Goal: Task Accomplishment & Management: Manage account settings

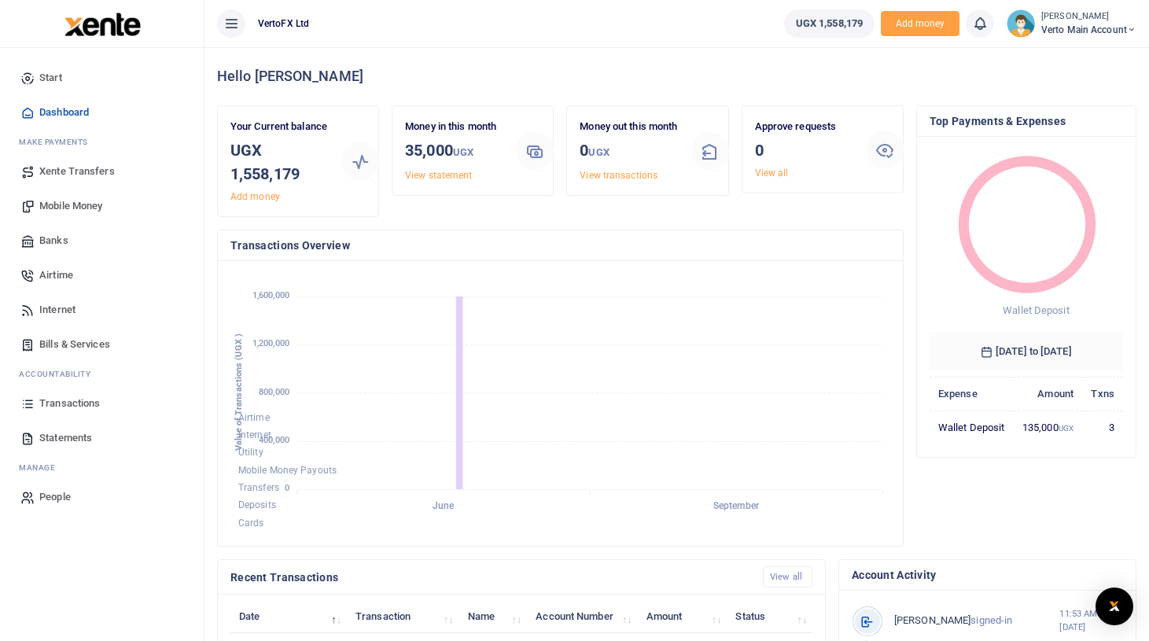
scroll to position [1, 1]
click at [1120, 29] on span "Verto Main Account" at bounding box center [1088, 30] width 95 height 14
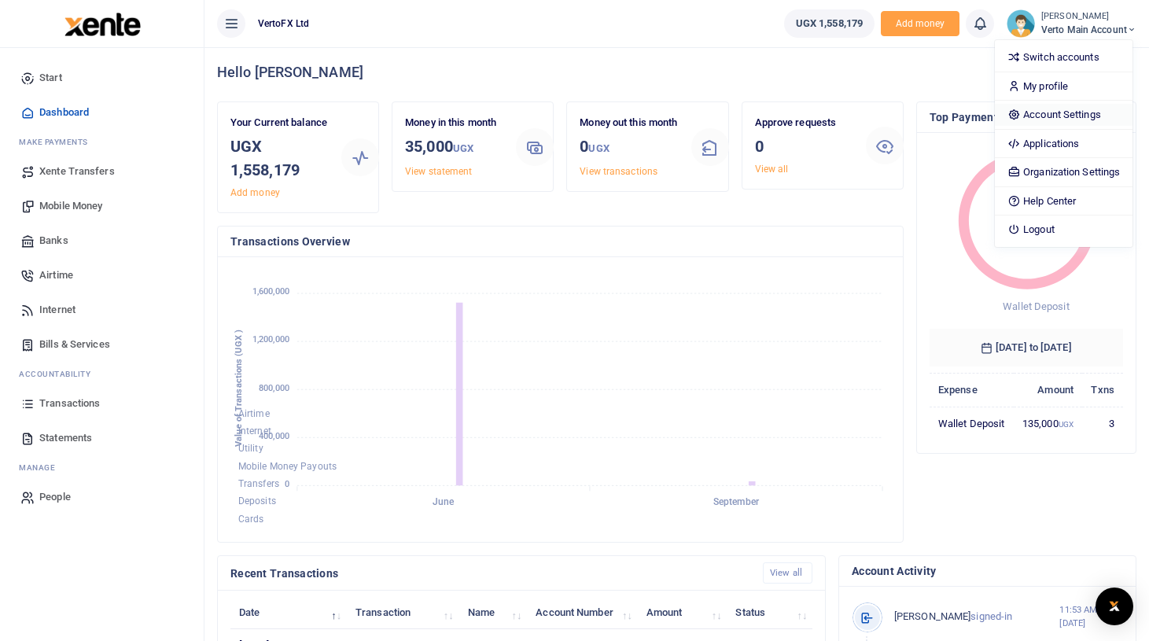
scroll to position [6, 0]
click at [1058, 115] on link "Account Settings" at bounding box center [1064, 115] width 138 height 22
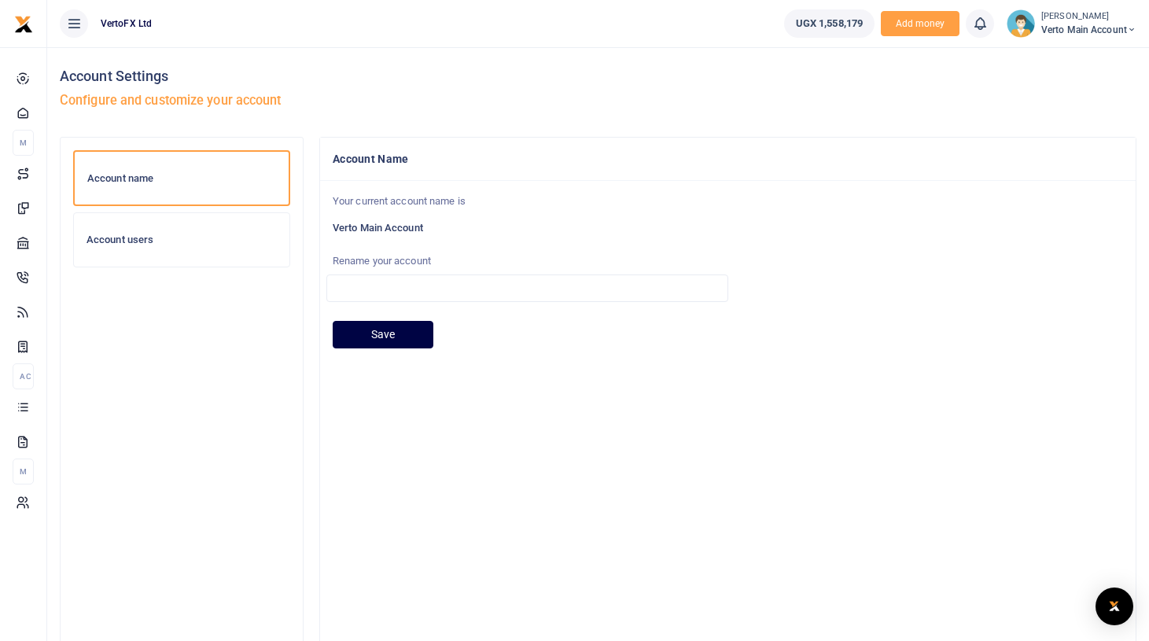
click at [214, 236] on h6 "Account users" at bounding box center [181, 239] width 190 height 13
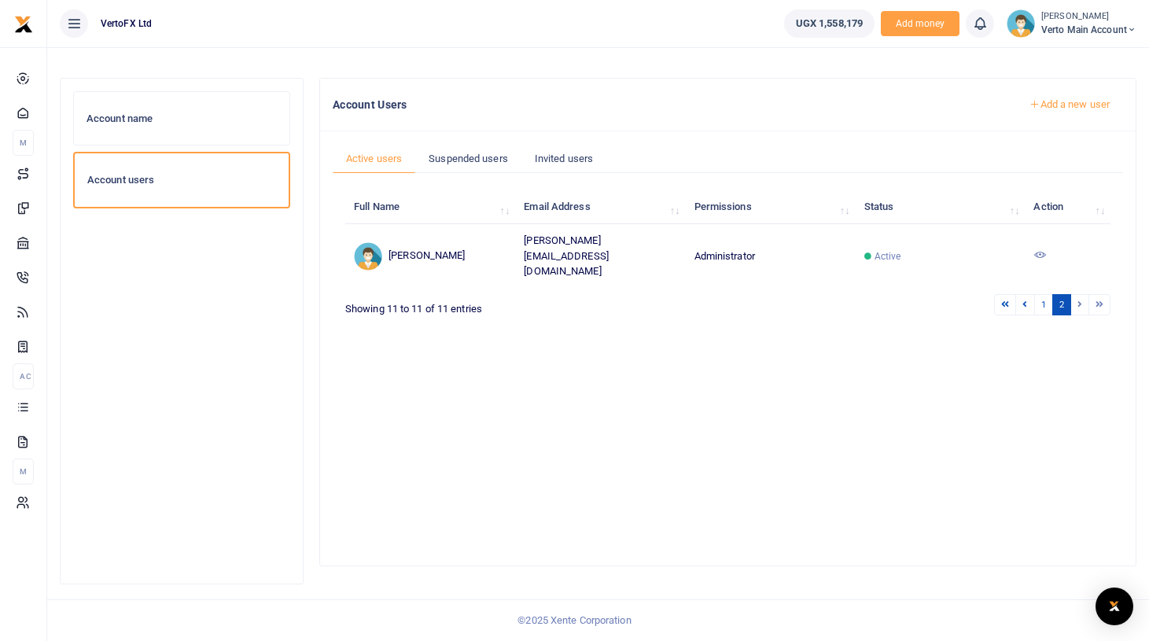
scroll to position [59, 0]
click at [1049, 294] on link "1" at bounding box center [1043, 304] width 19 height 21
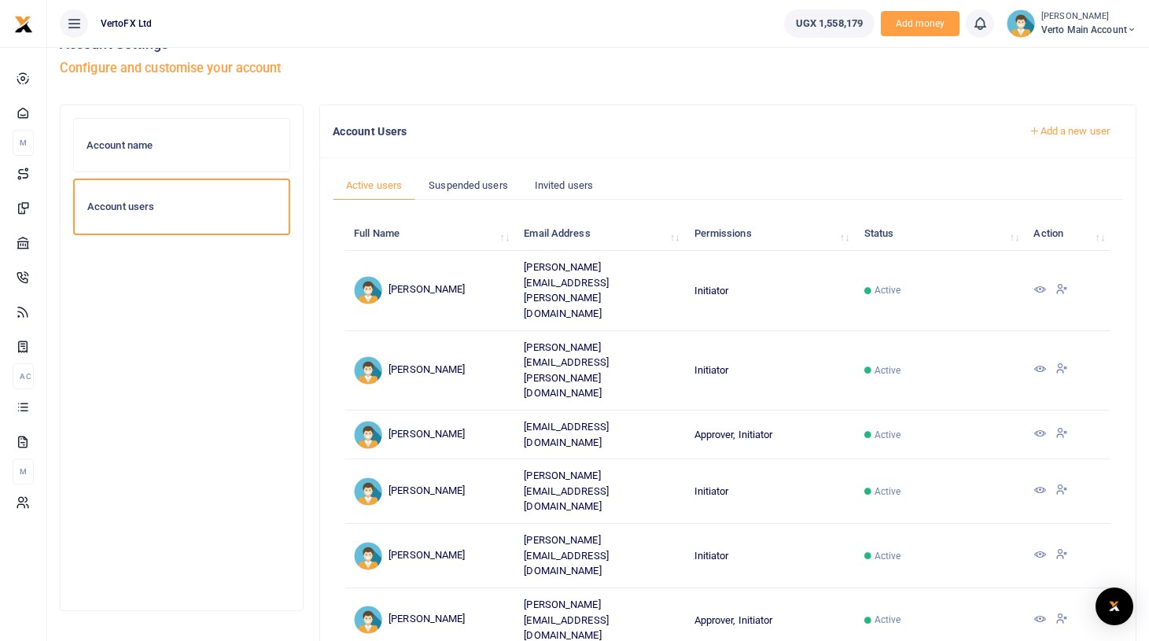
scroll to position [12, 0]
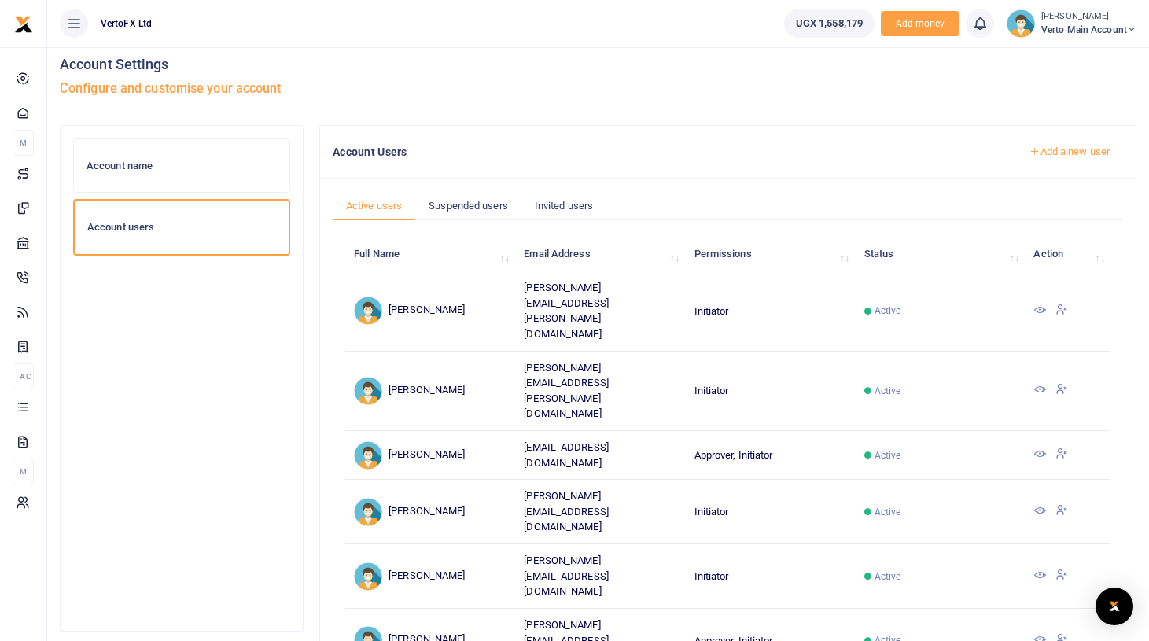
click at [1075, 155] on link "Add a new user" at bounding box center [1069, 151] width 107 height 27
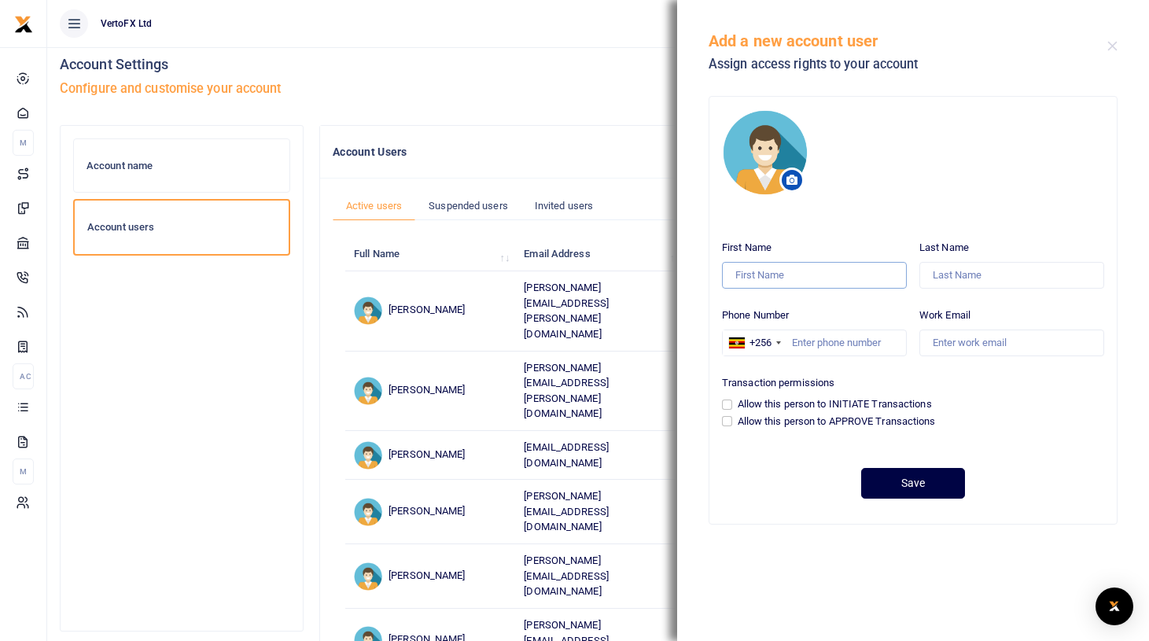
click at [778, 283] on input "First Name" at bounding box center [814, 275] width 185 height 27
type input "Cephas"
click at [970, 344] on input "Work Email" at bounding box center [1011, 342] width 185 height 27
paste input "cephas.chembeni@vertofx.com"
type input "cephas.chembeni@vertofx.com"
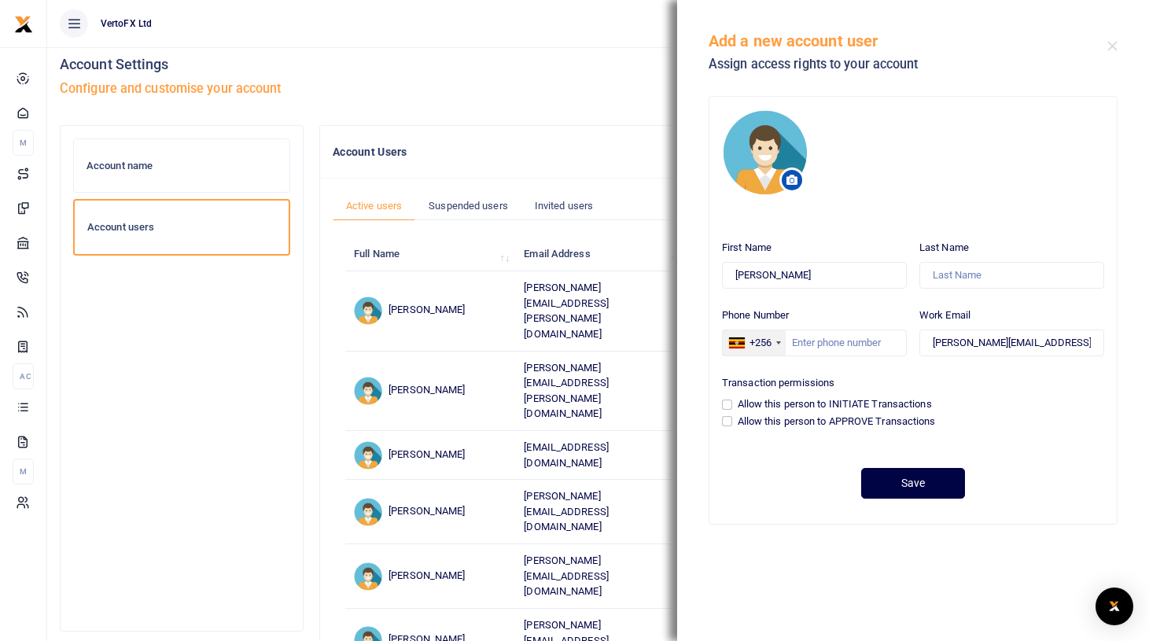
click at [777, 339] on div "+256" at bounding box center [754, 342] width 63 height 25
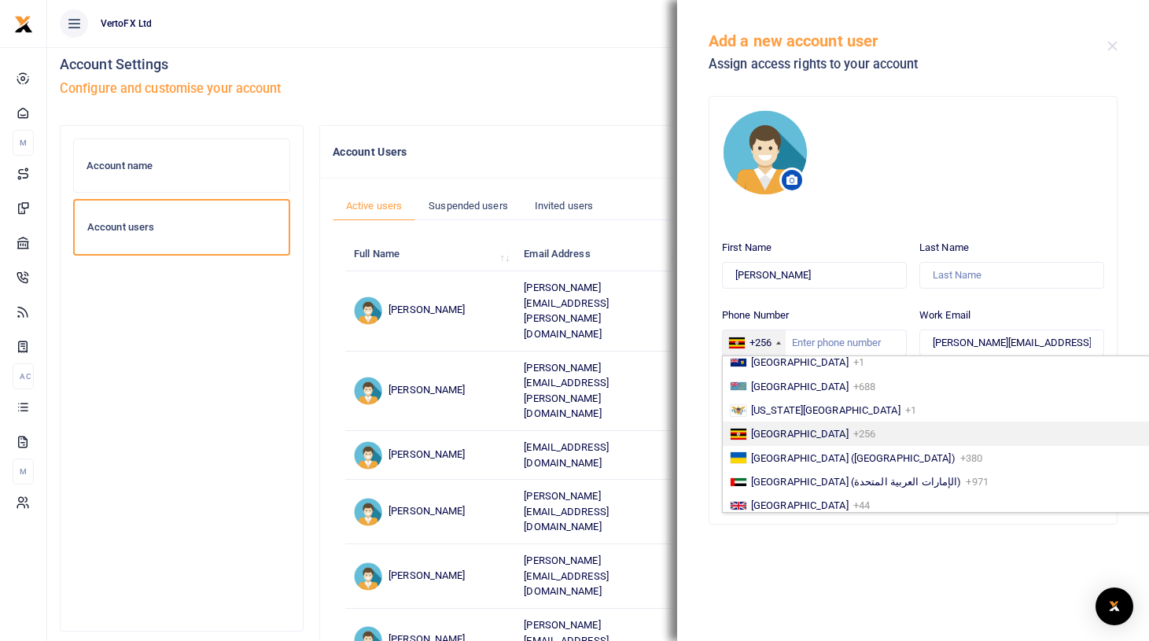
scroll to position [2635, 0]
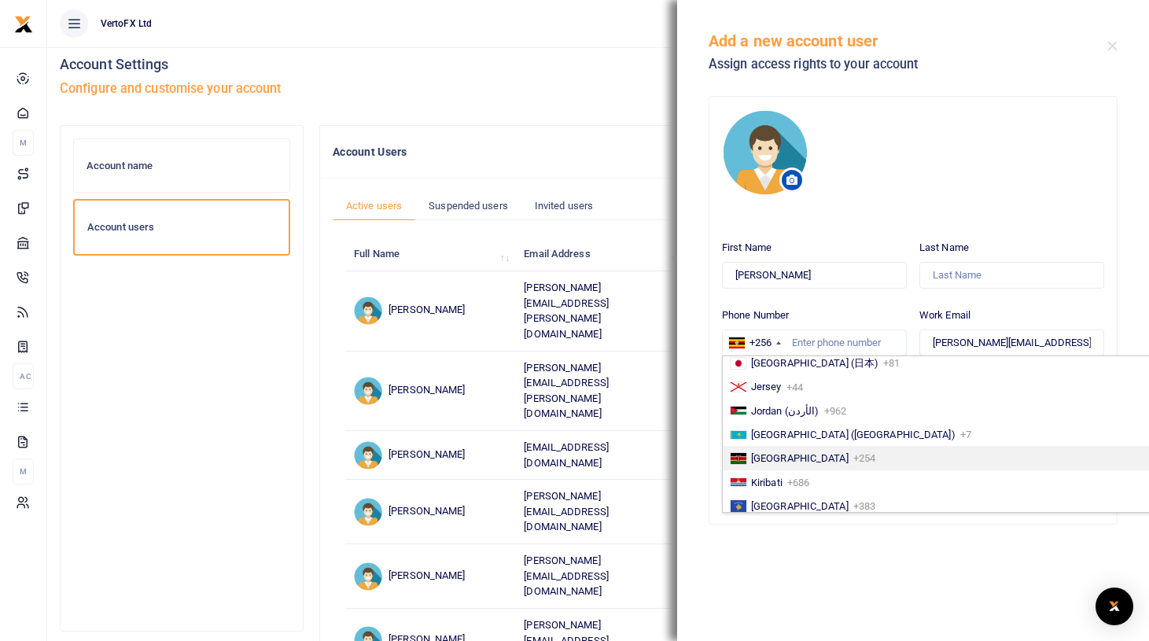
click at [833, 454] on li "Kenya +254" at bounding box center [938, 458] width 430 height 24
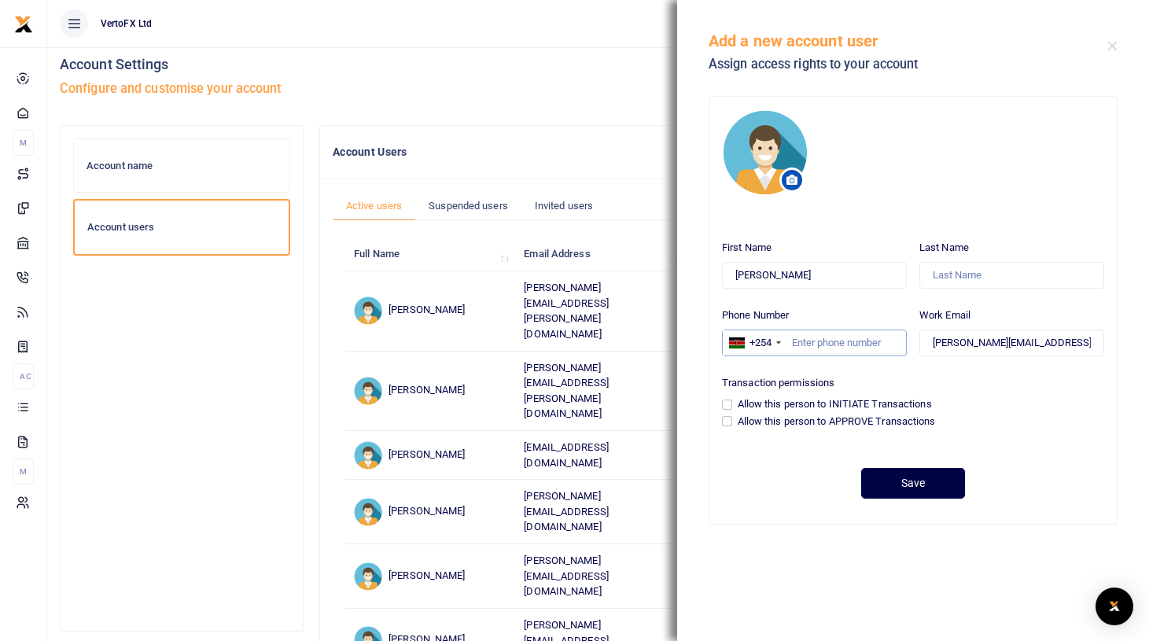
click at [825, 347] on input "Phone Number" at bounding box center [814, 342] width 185 height 27
paste input "728830114"
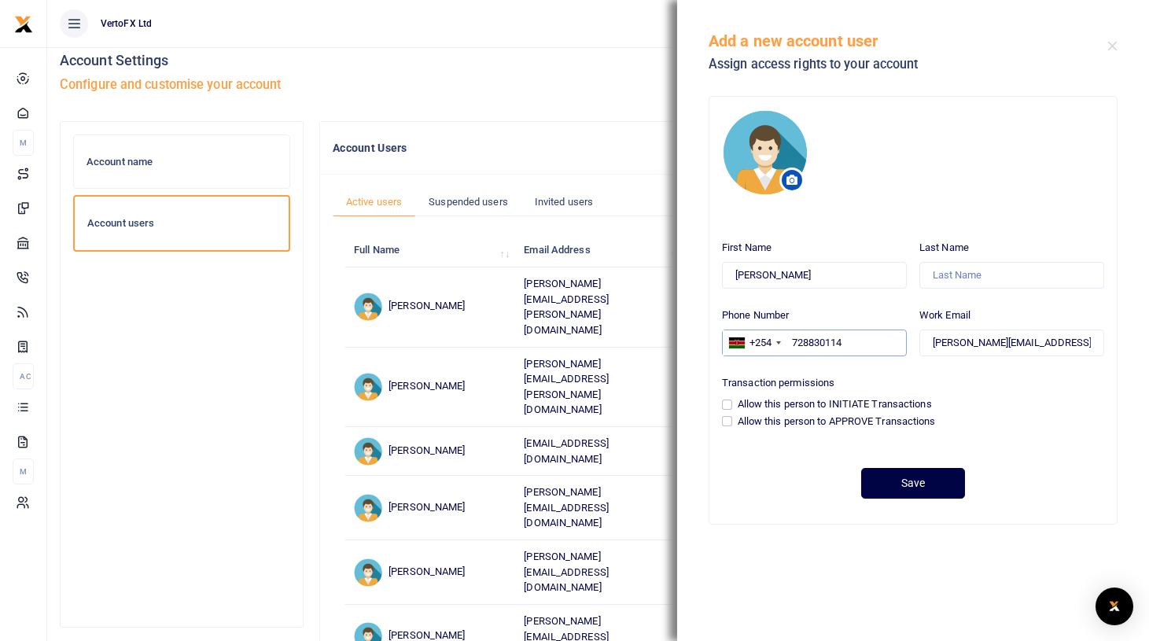
type input "728830114"
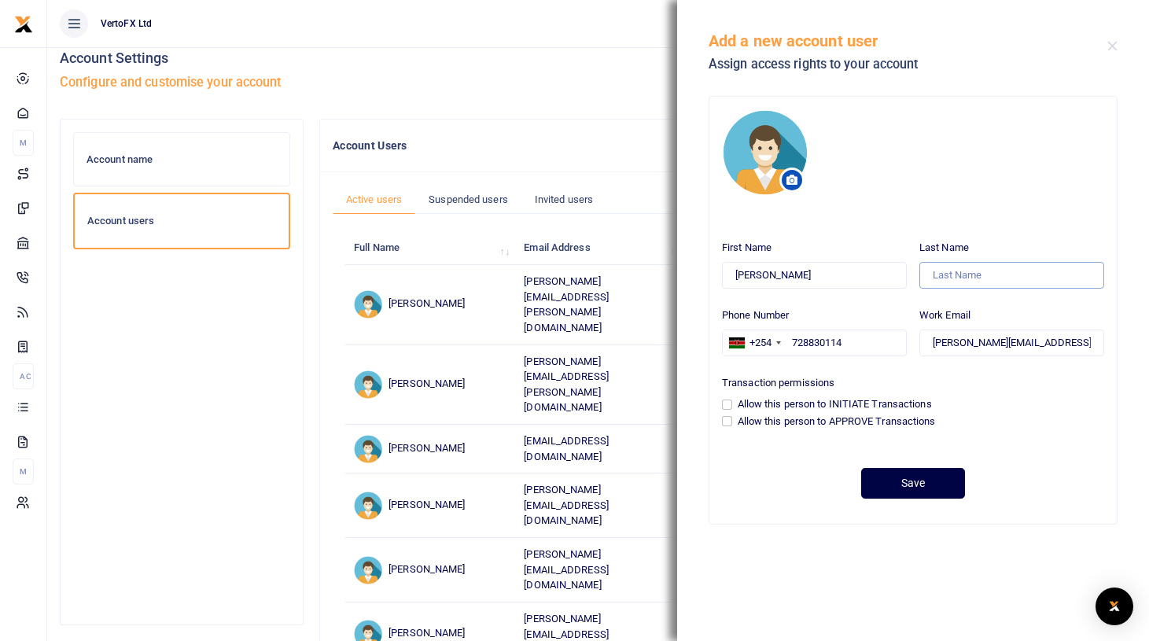
click at [971, 273] on input "Last Name" at bounding box center [1011, 275] width 185 height 27
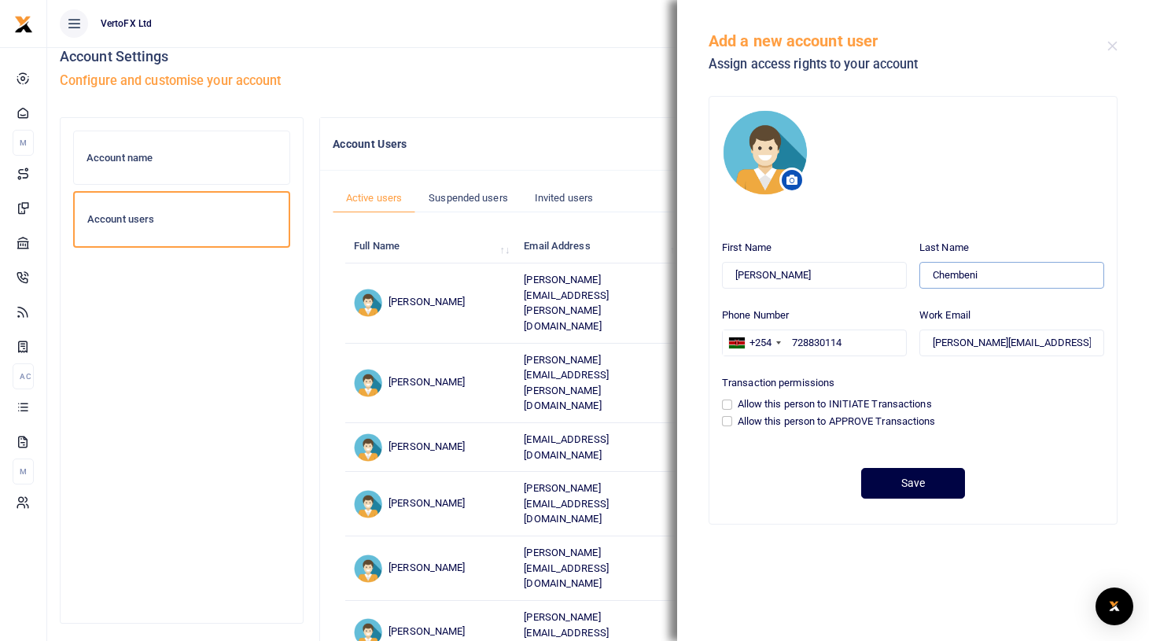
type input "Chembeni"
click at [728, 403] on input "Allow this person to INITIATE Transactions" at bounding box center [727, 404] width 10 height 10
checkbox input "true"
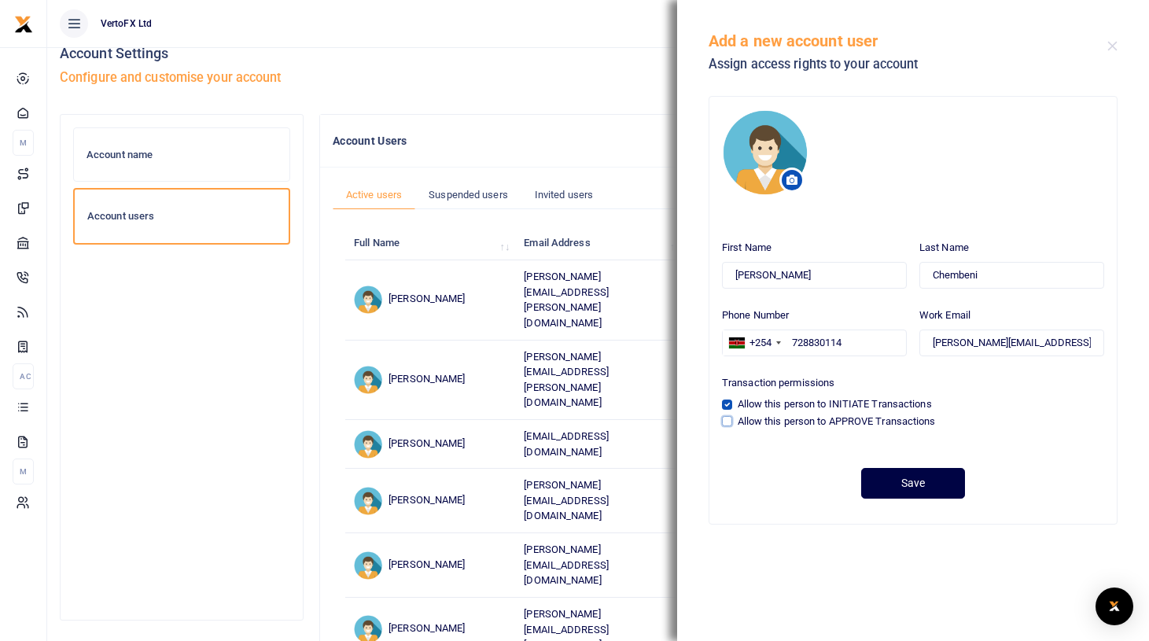
click at [729, 421] on input "Allow this person to APPROVE Transactions" at bounding box center [727, 421] width 10 height 10
checkbox input "true"
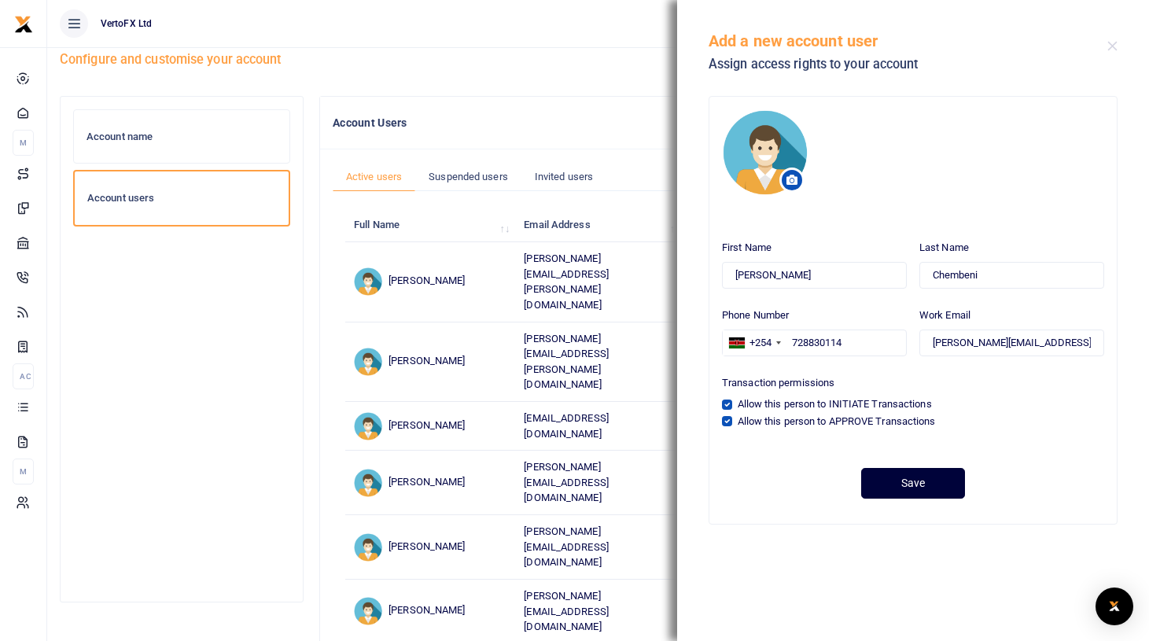
click at [917, 485] on button "Save" at bounding box center [913, 483] width 104 height 31
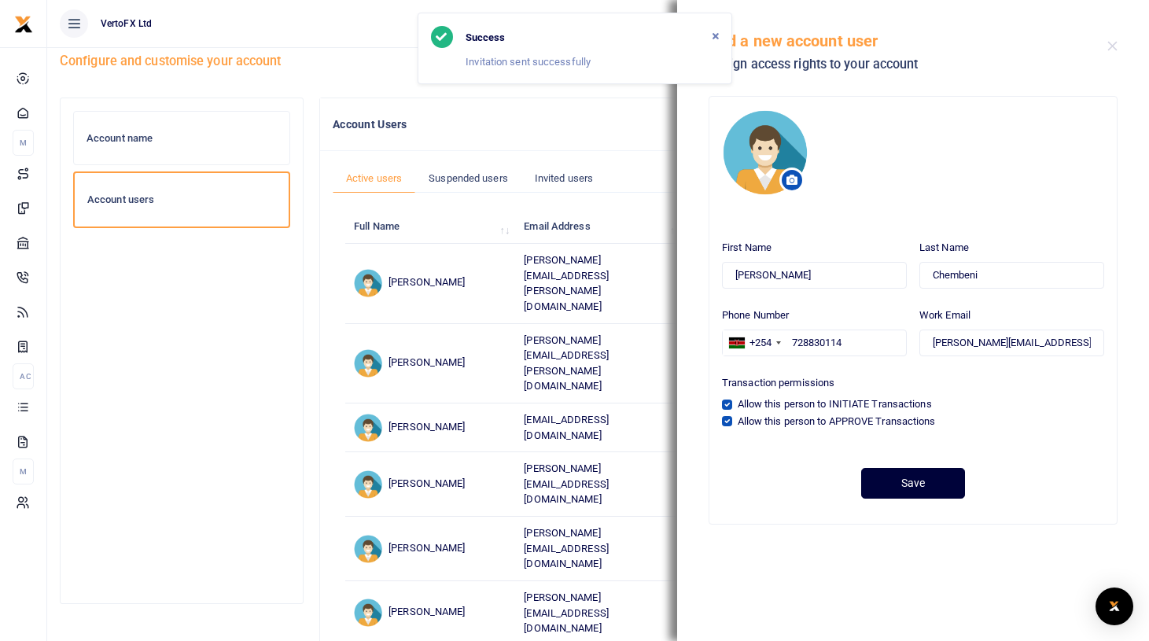
scroll to position [35, 0]
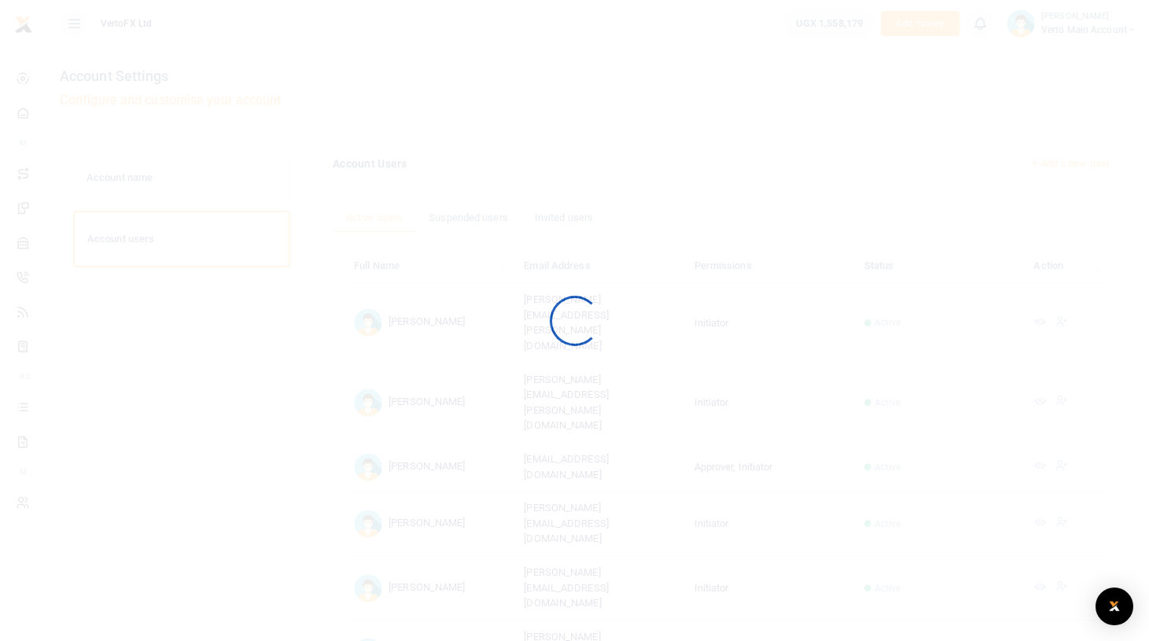
scroll to position [35, 0]
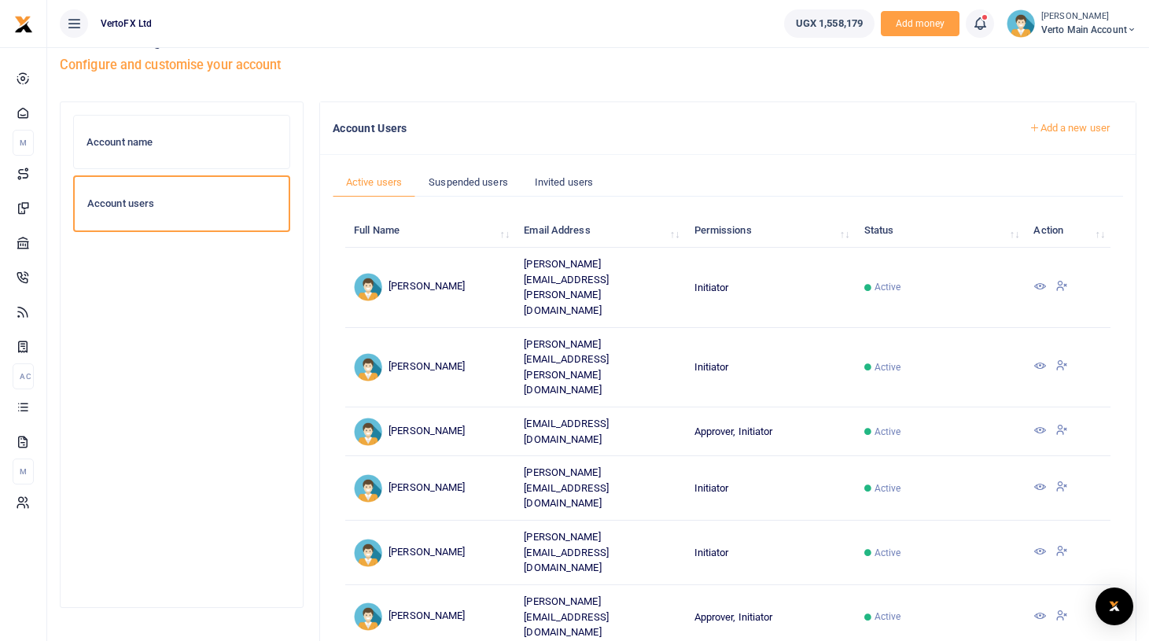
click at [436, 456] on td "Louis Perrin" at bounding box center [430, 488] width 170 height 64
click at [1064, 479] on icon at bounding box center [1061, 486] width 13 height 14
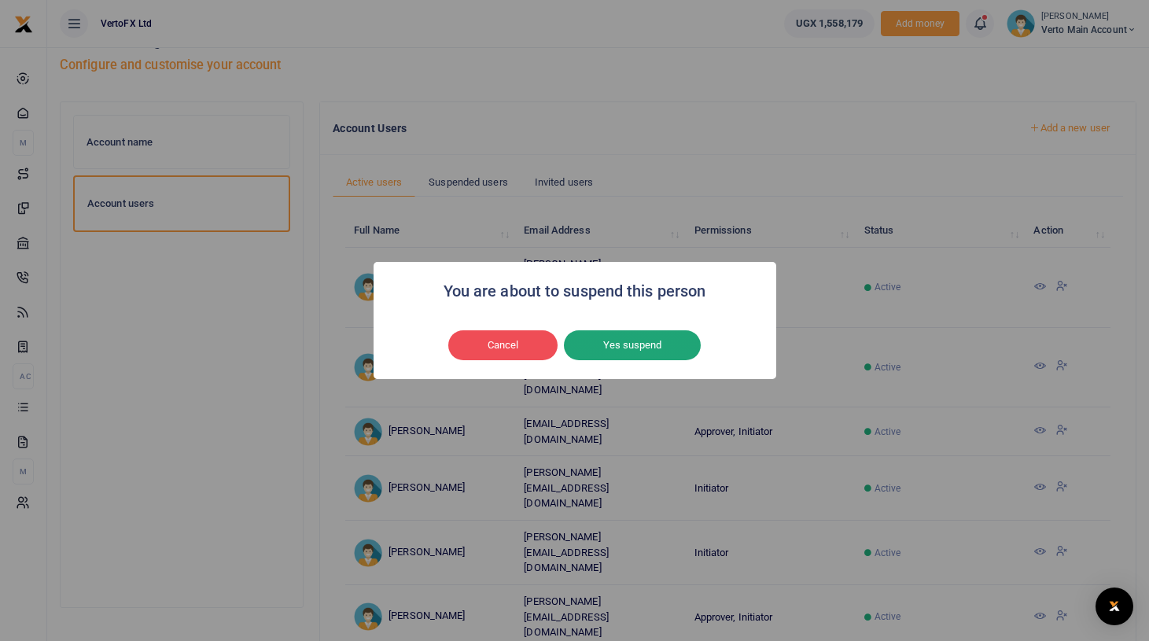
click at [611, 344] on button "Yes suspend" at bounding box center [632, 345] width 137 height 30
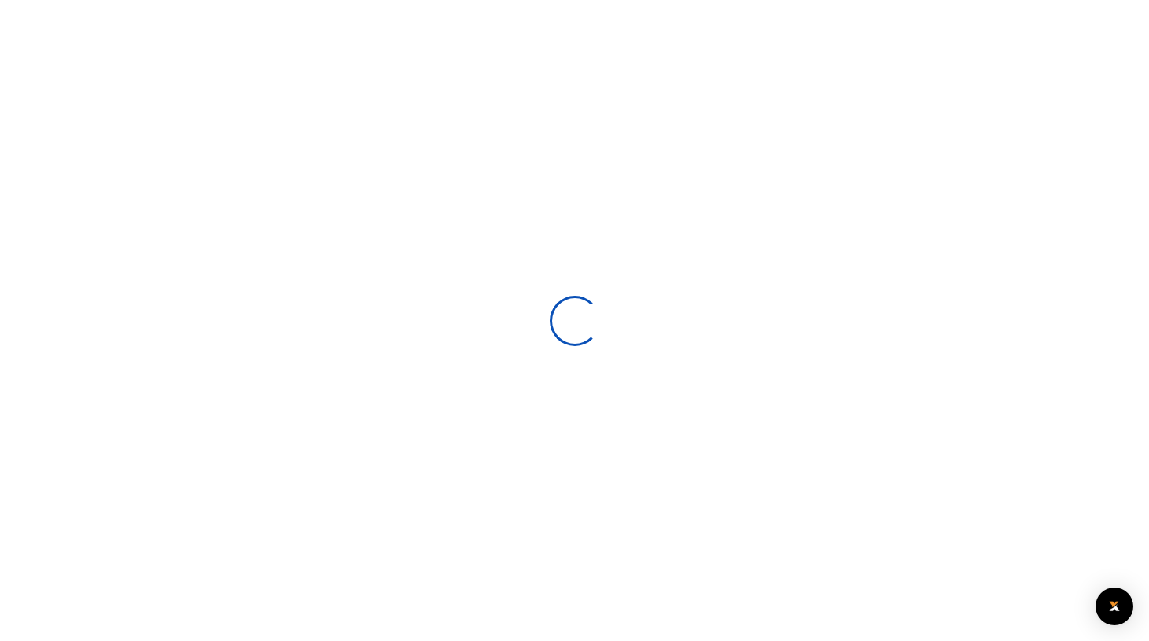
scroll to position [35, 0]
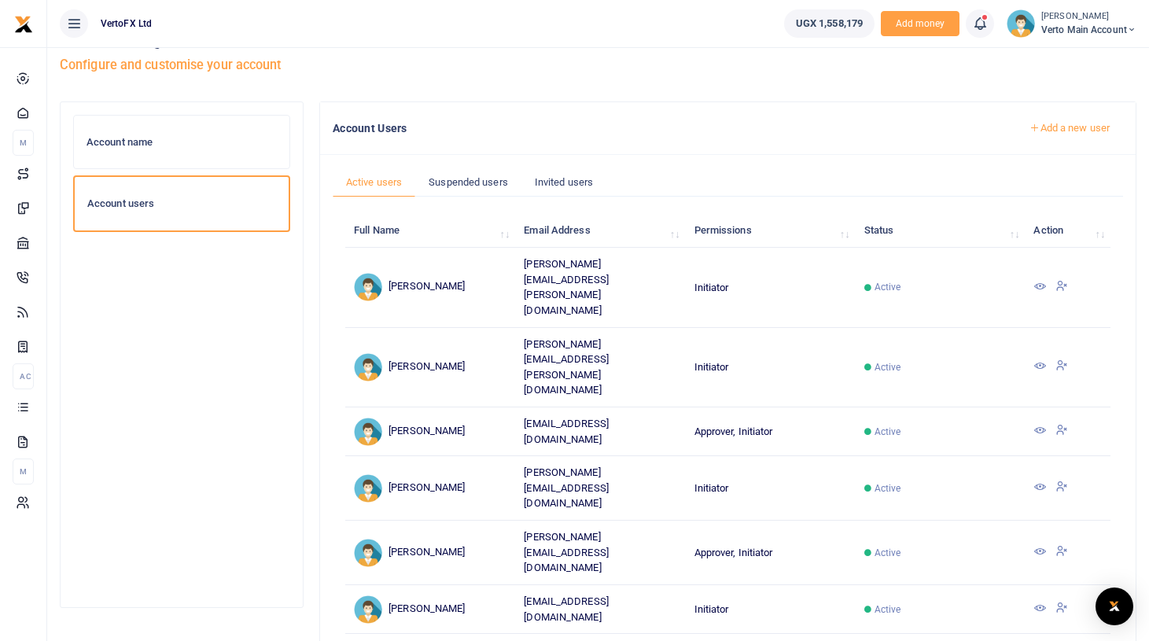
click at [1062, 479] on icon at bounding box center [1061, 486] width 13 height 14
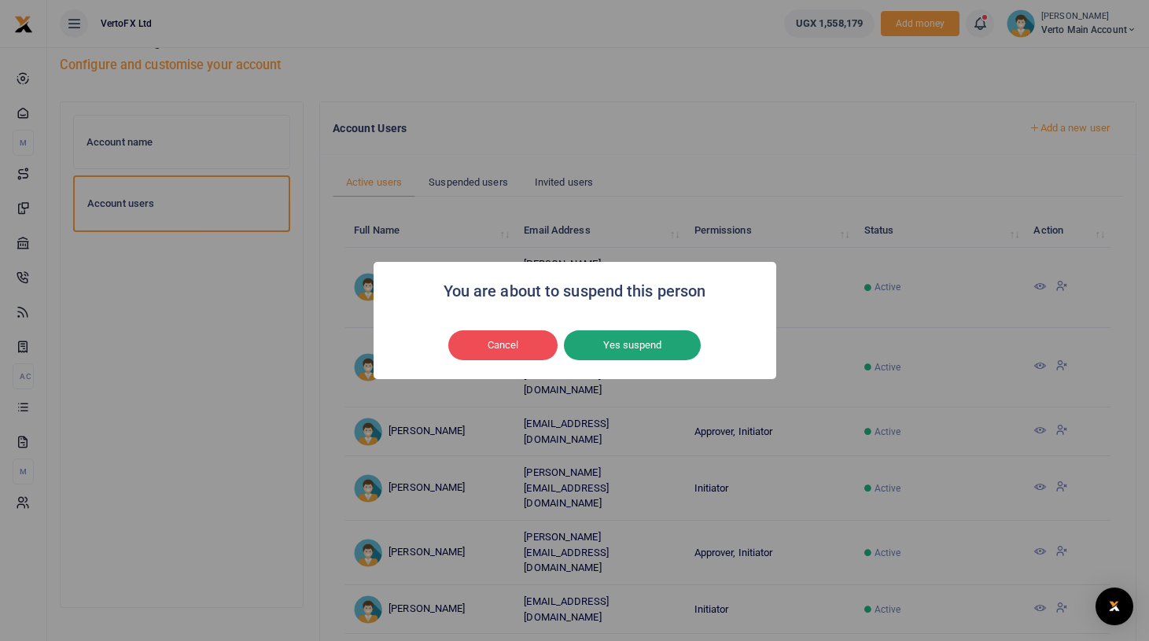
click at [594, 343] on button "Yes suspend" at bounding box center [632, 345] width 137 height 30
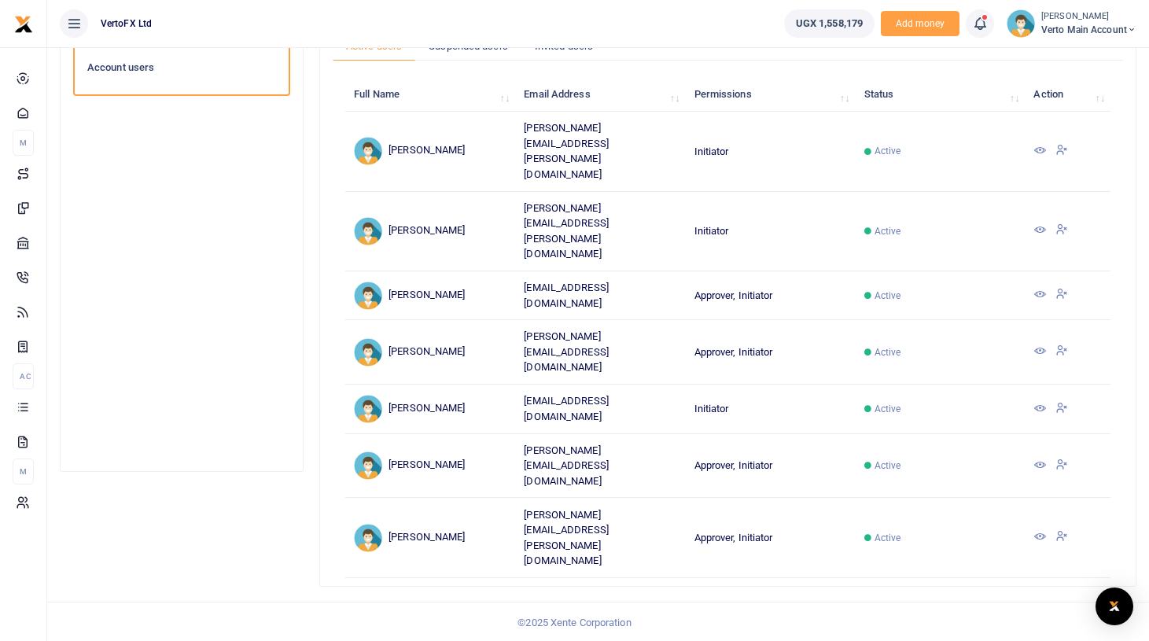
scroll to position [174, 0]
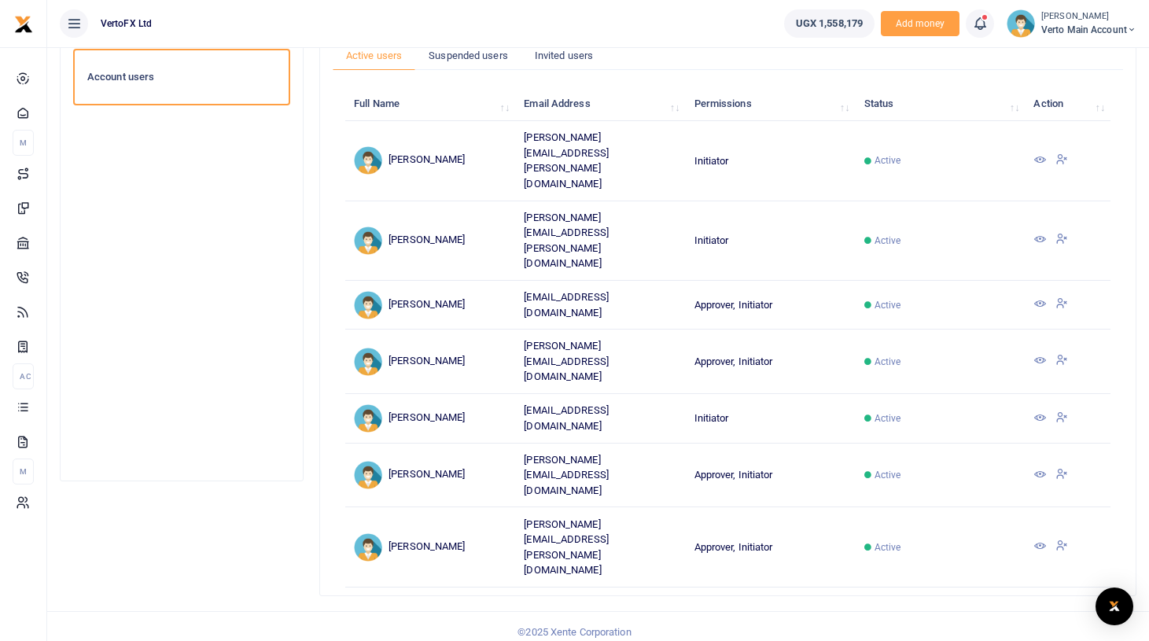
scroll to position [161, 0]
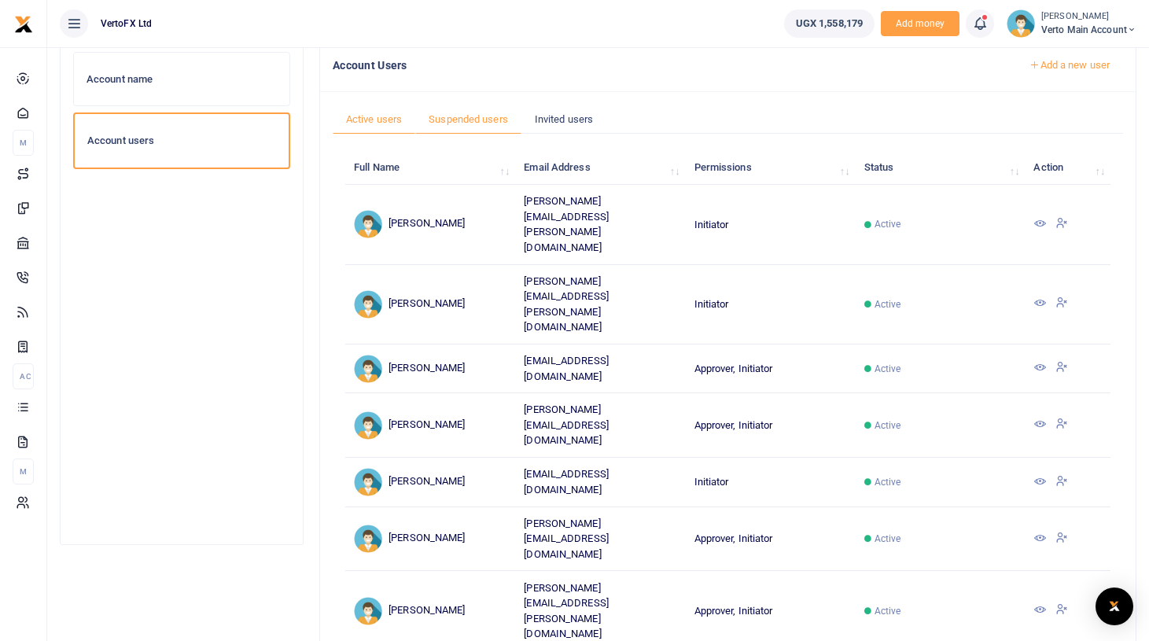
click at [458, 113] on link "Suspended users" at bounding box center [468, 120] width 106 height 30
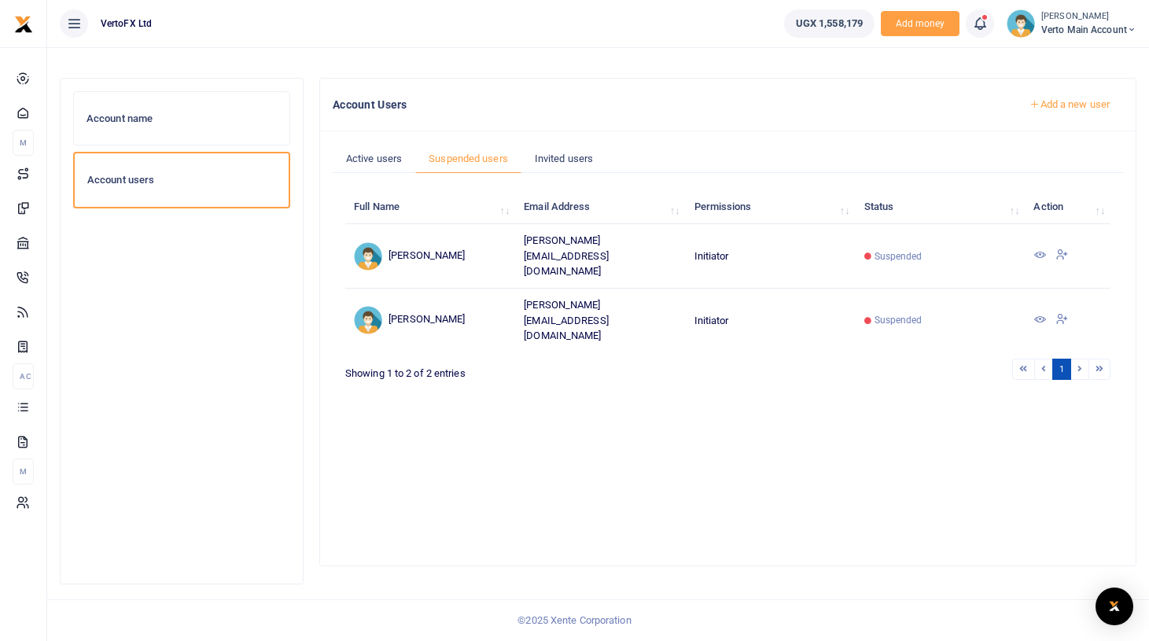
scroll to position [59, 0]
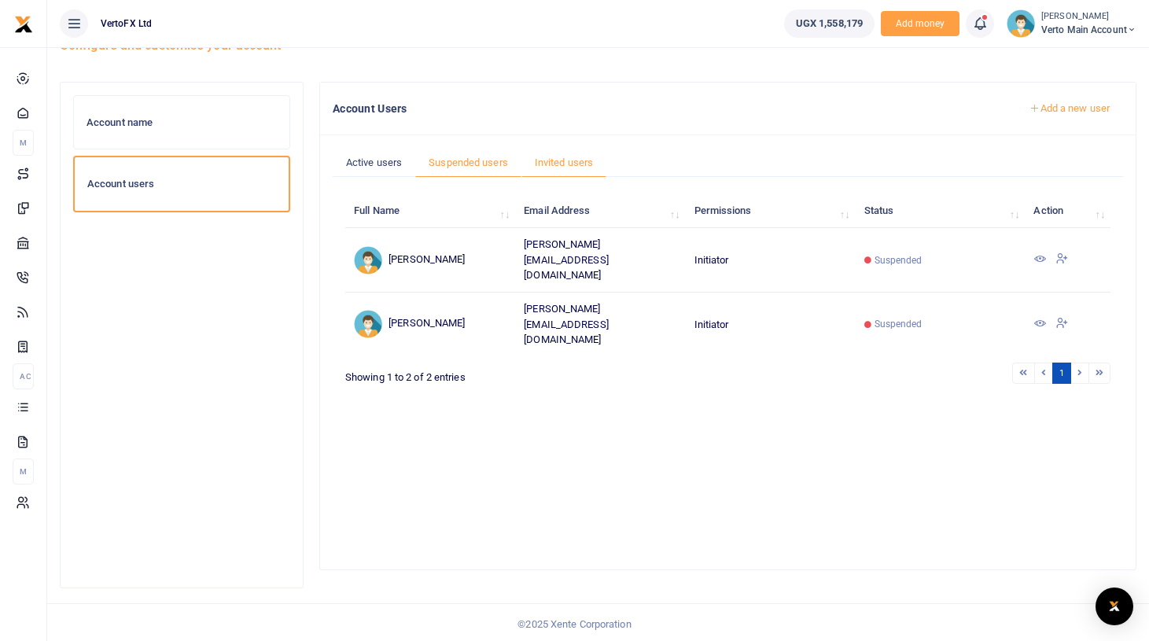
click at [561, 160] on link "Invited users" at bounding box center [563, 163] width 85 height 30
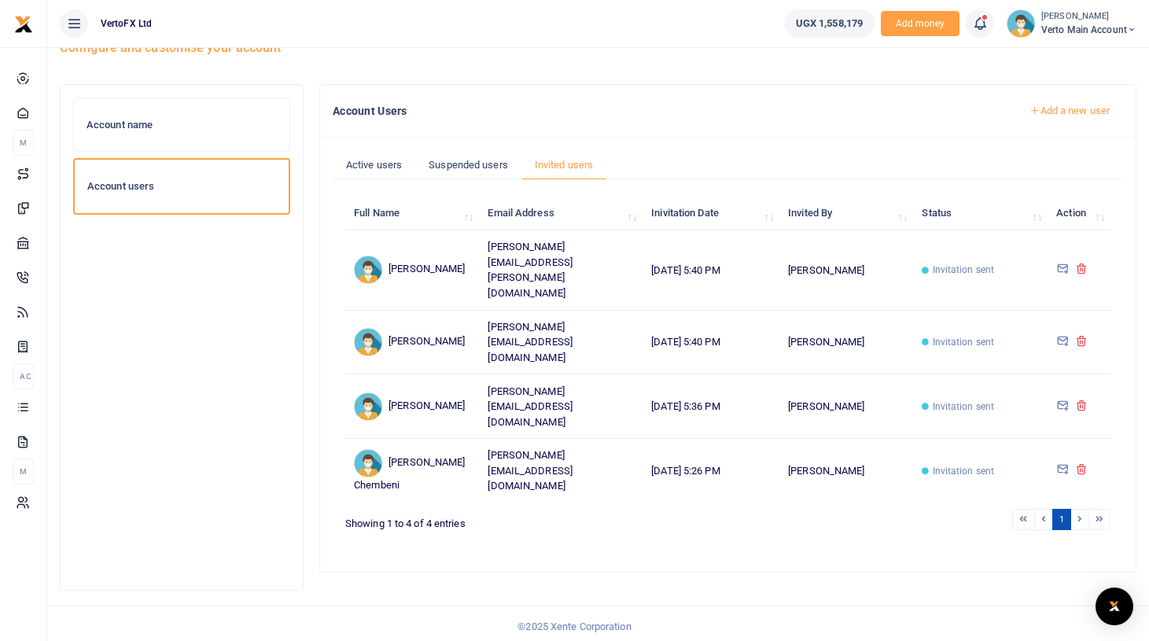
scroll to position [47, 0]
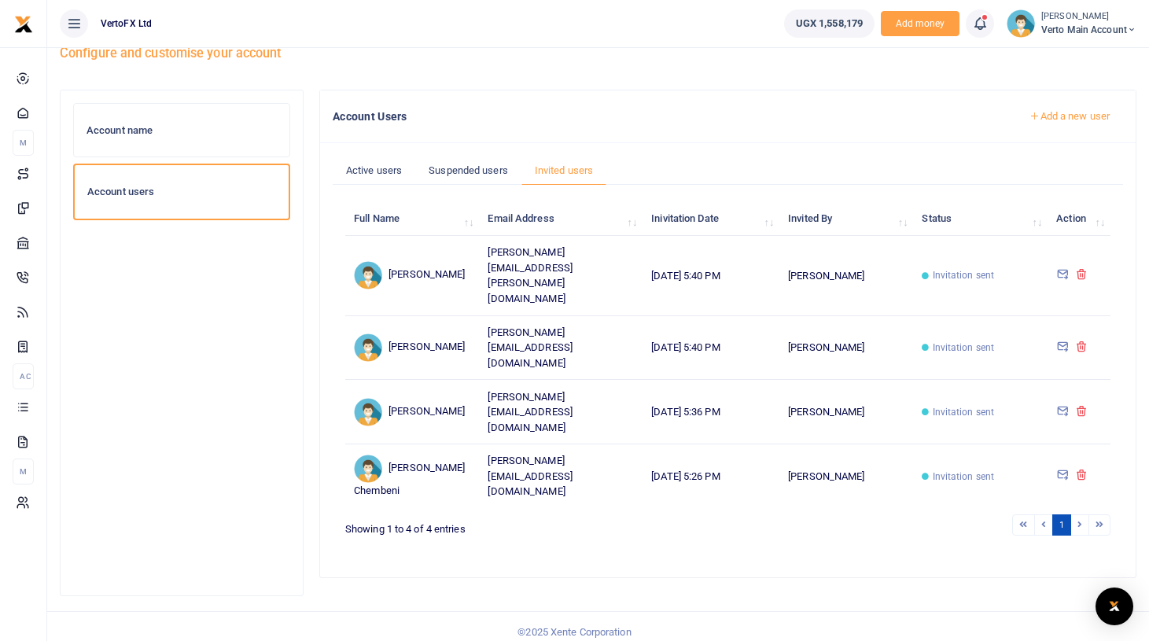
click at [947, 469] on span "Invitation sent" at bounding box center [963, 476] width 62 height 14
click at [1065, 467] on icon at bounding box center [1062, 474] width 13 height 14
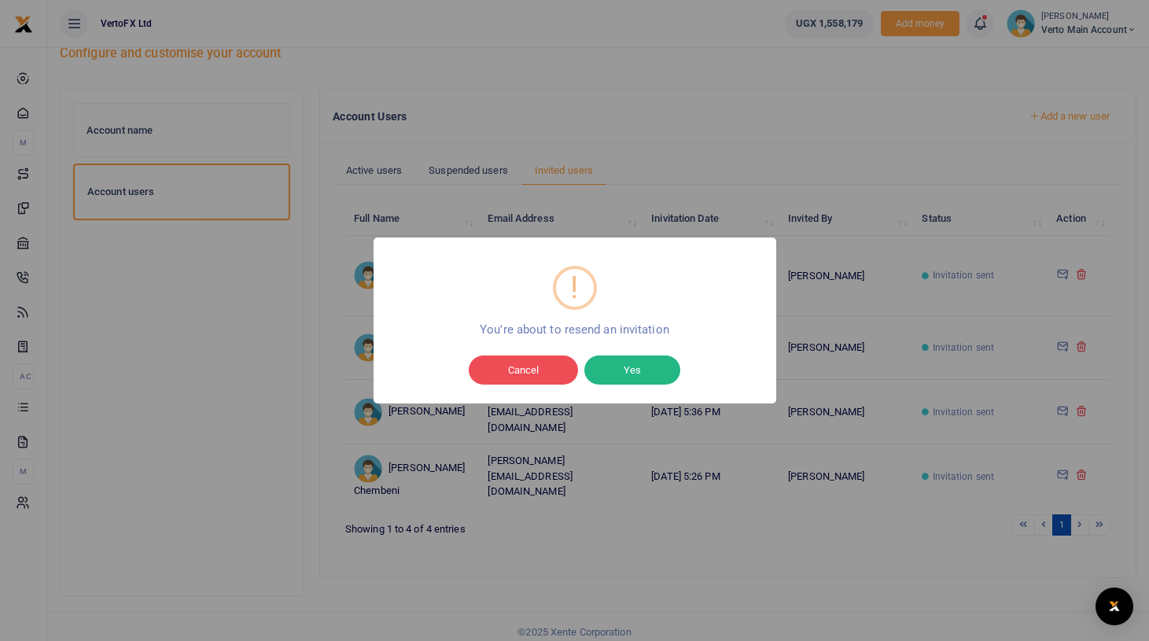
click at [644, 374] on button "Yes" at bounding box center [632, 370] width 96 height 30
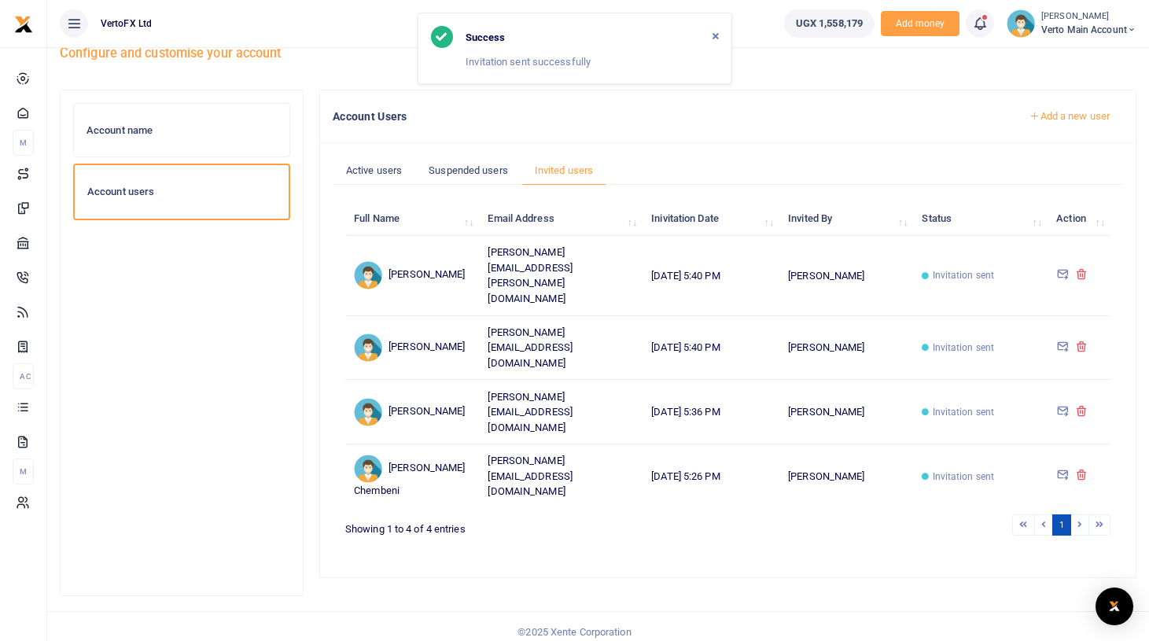
click at [1064, 403] on icon at bounding box center [1062, 410] width 13 height 14
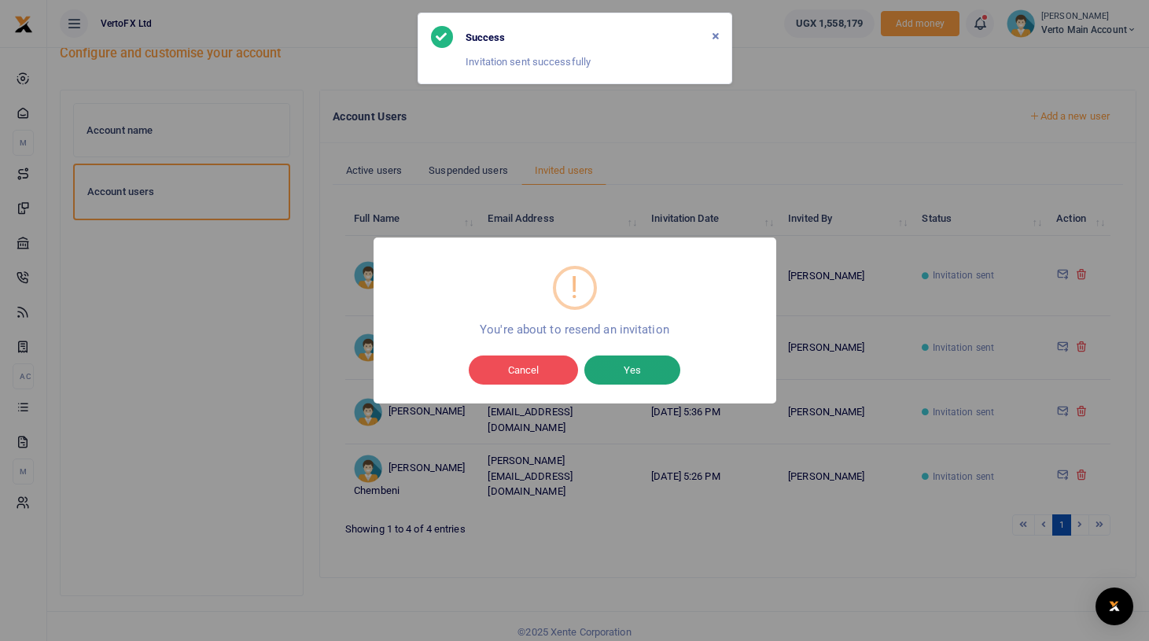
click at [630, 366] on button "Yes" at bounding box center [632, 370] width 96 height 30
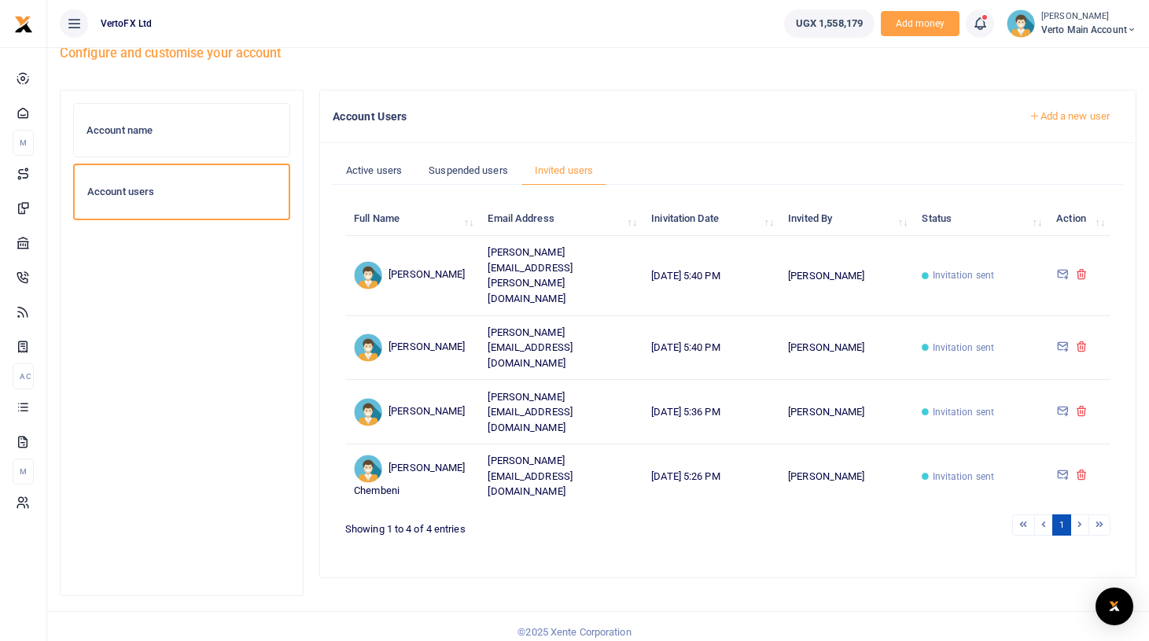
click at [1062, 339] on icon at bounding box center [1062, 346] width 13 height 14
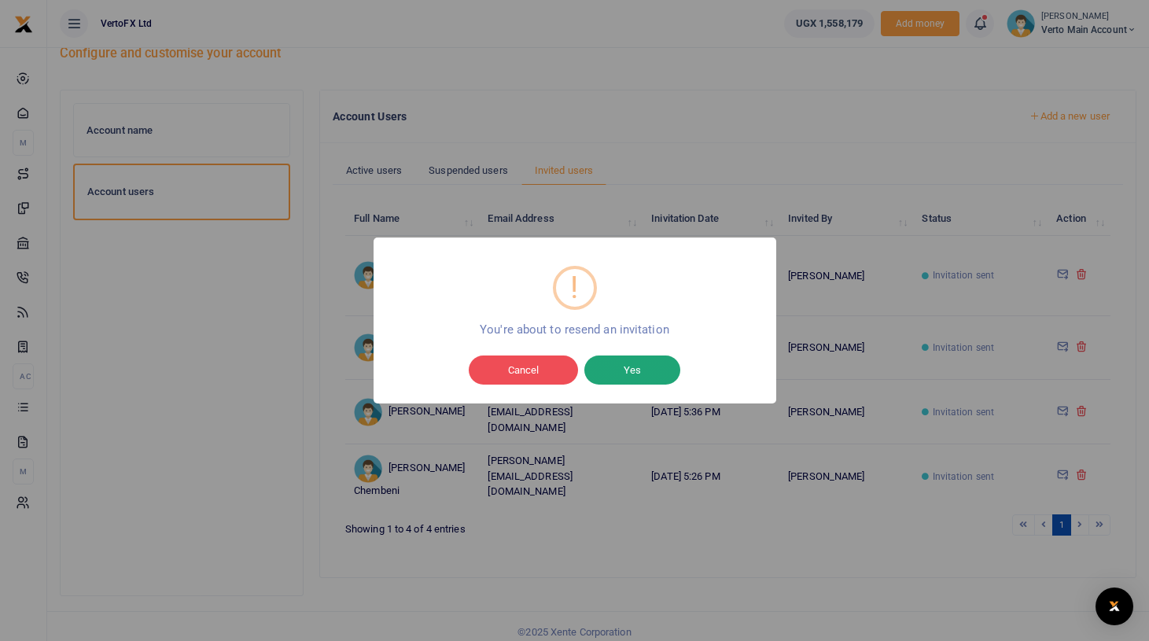
click at [654, 369] on button "Yes" at bounding box center [632, 370] width 96 height 30
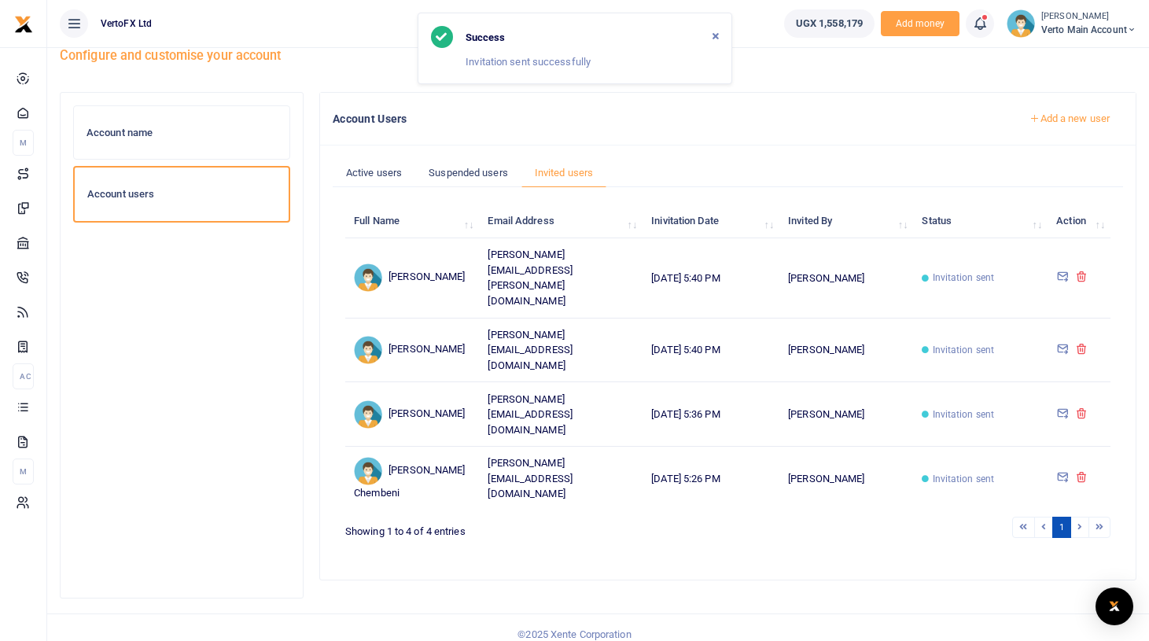
scroll to position [44, 0]
click at [369, 166] on link "Active users" at bounding box center [374, 174] width 83 height 30
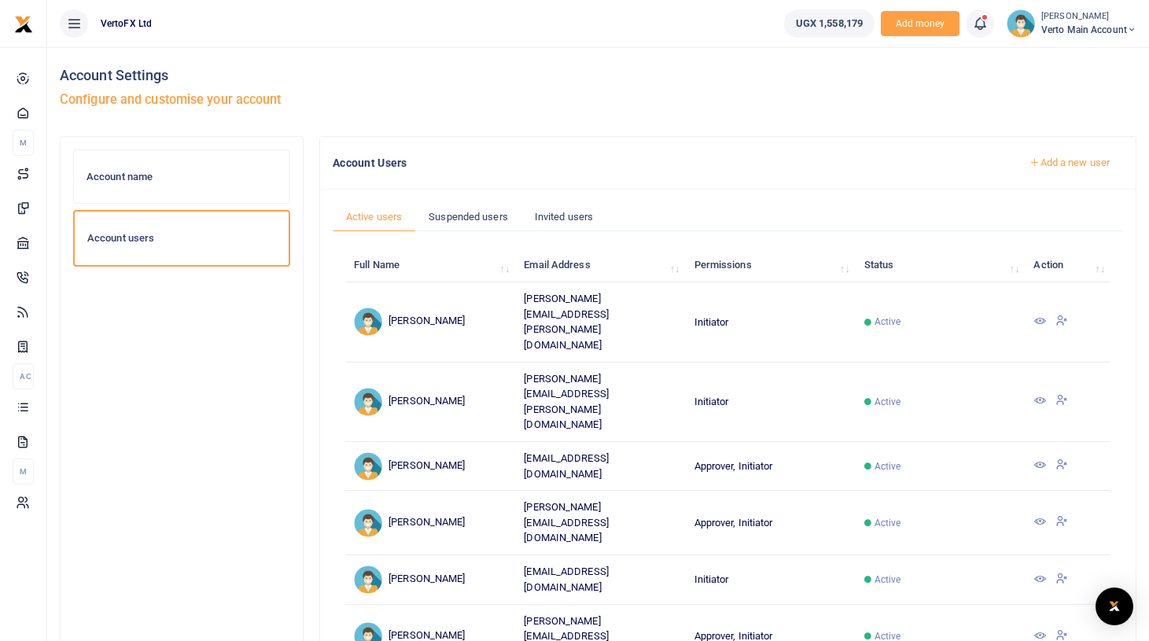
scroll to position [0, 0]
click at [257, 197] on div "Account name" at bounding box center [181, 177] width 215 height 53
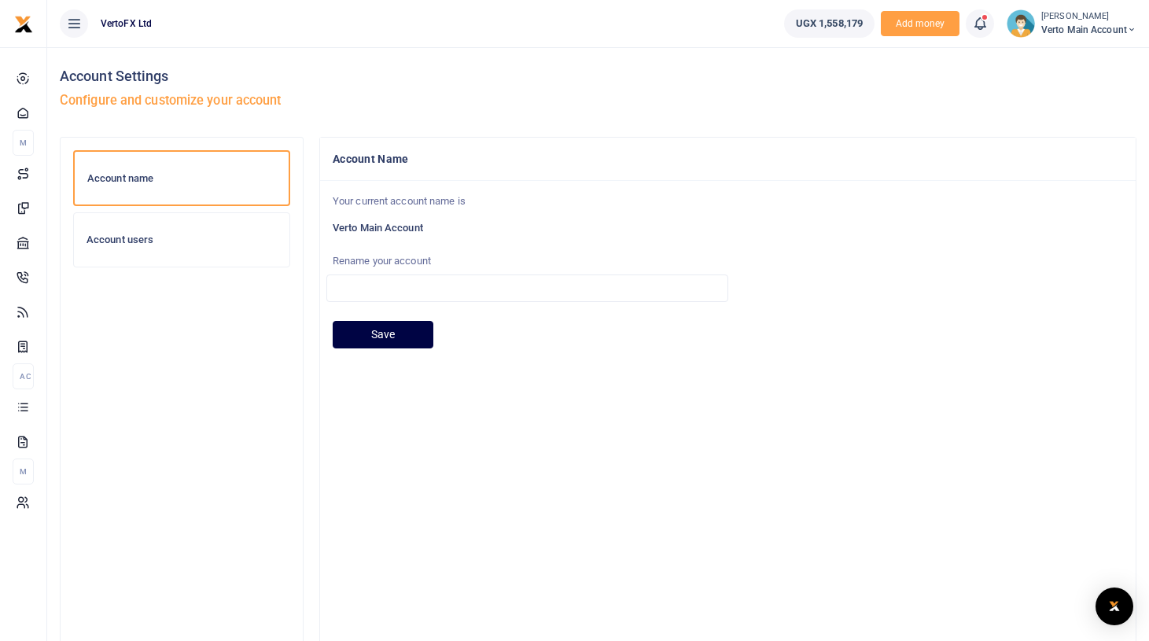
click at [183, 245] on h6 "Account users" at bounding box center [181, 239] width 190 height 13
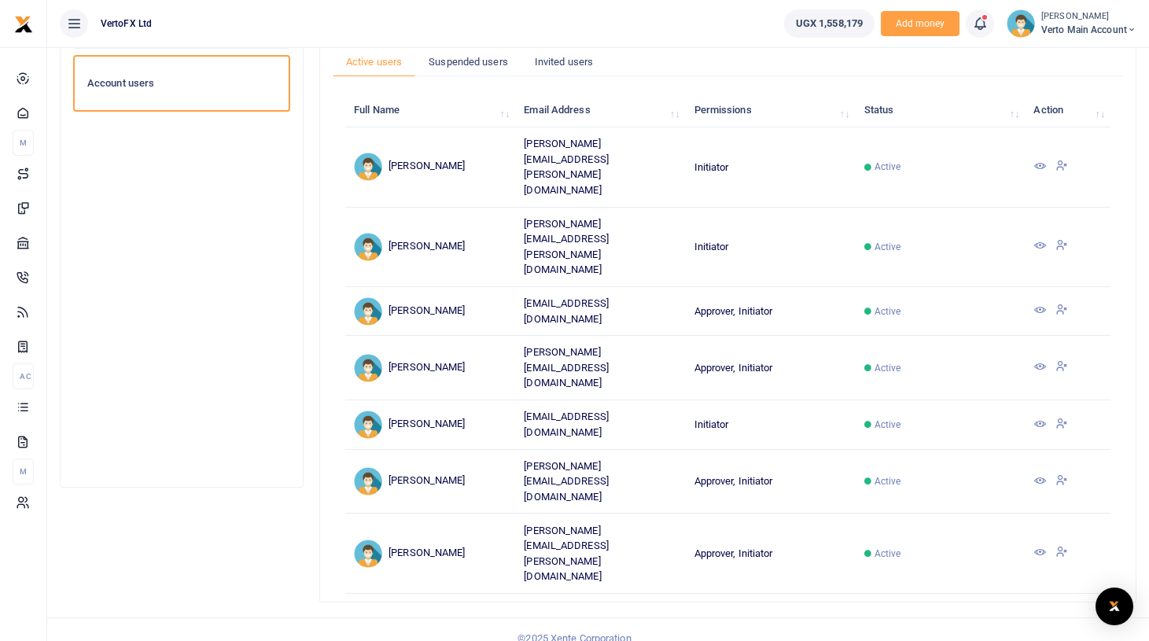
scroll to position [172, 0]
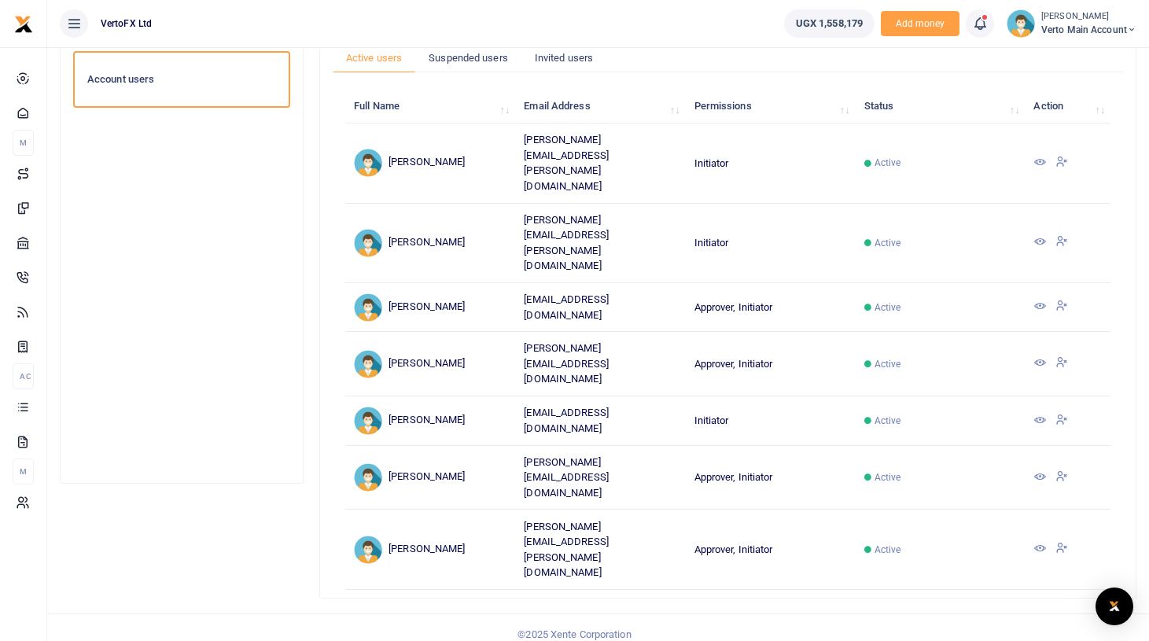
scroll to position [158, 0]
